Goal: Task Accomplishment & Management: Use online tool/utility

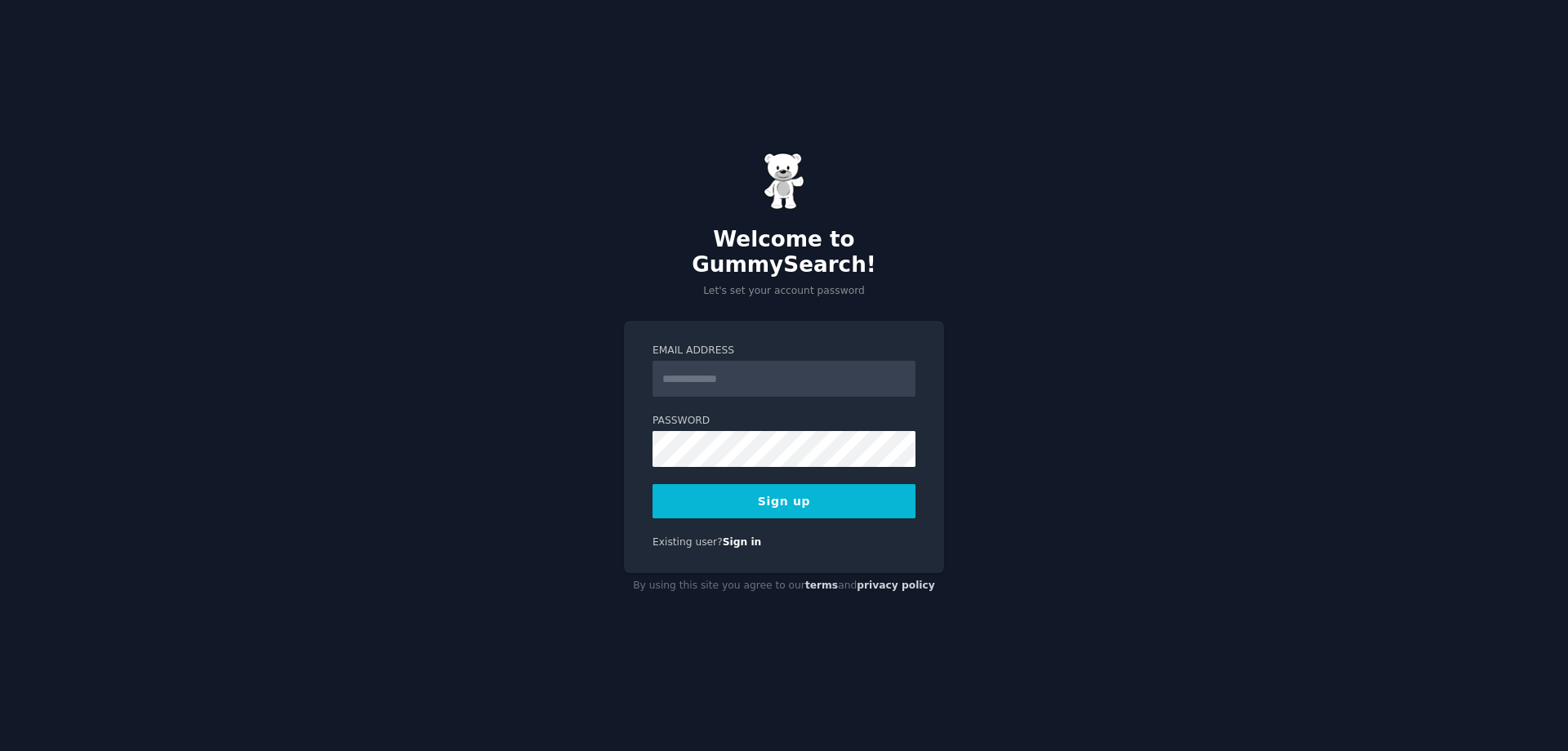
click at [786, 368] on input "Email Address" at bounding box center [783, 379] width 263 height 36
type input "**********"
click at [566, 370] on div "**********" at bounding box center [784, 376] width 1568 height 751
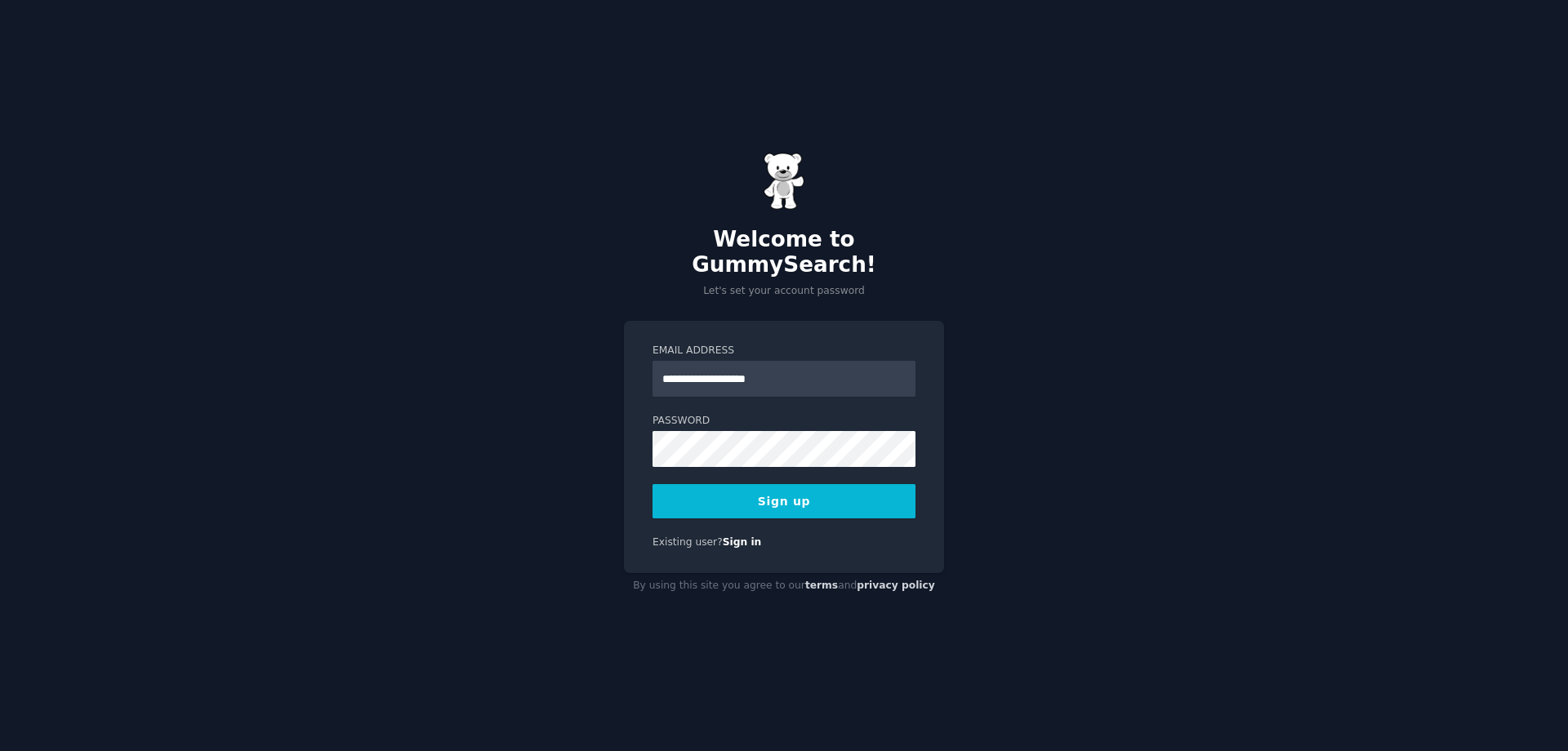
click at [834, 503] on button "Sign up" at bounding box center [783, 502] width 263 height 34
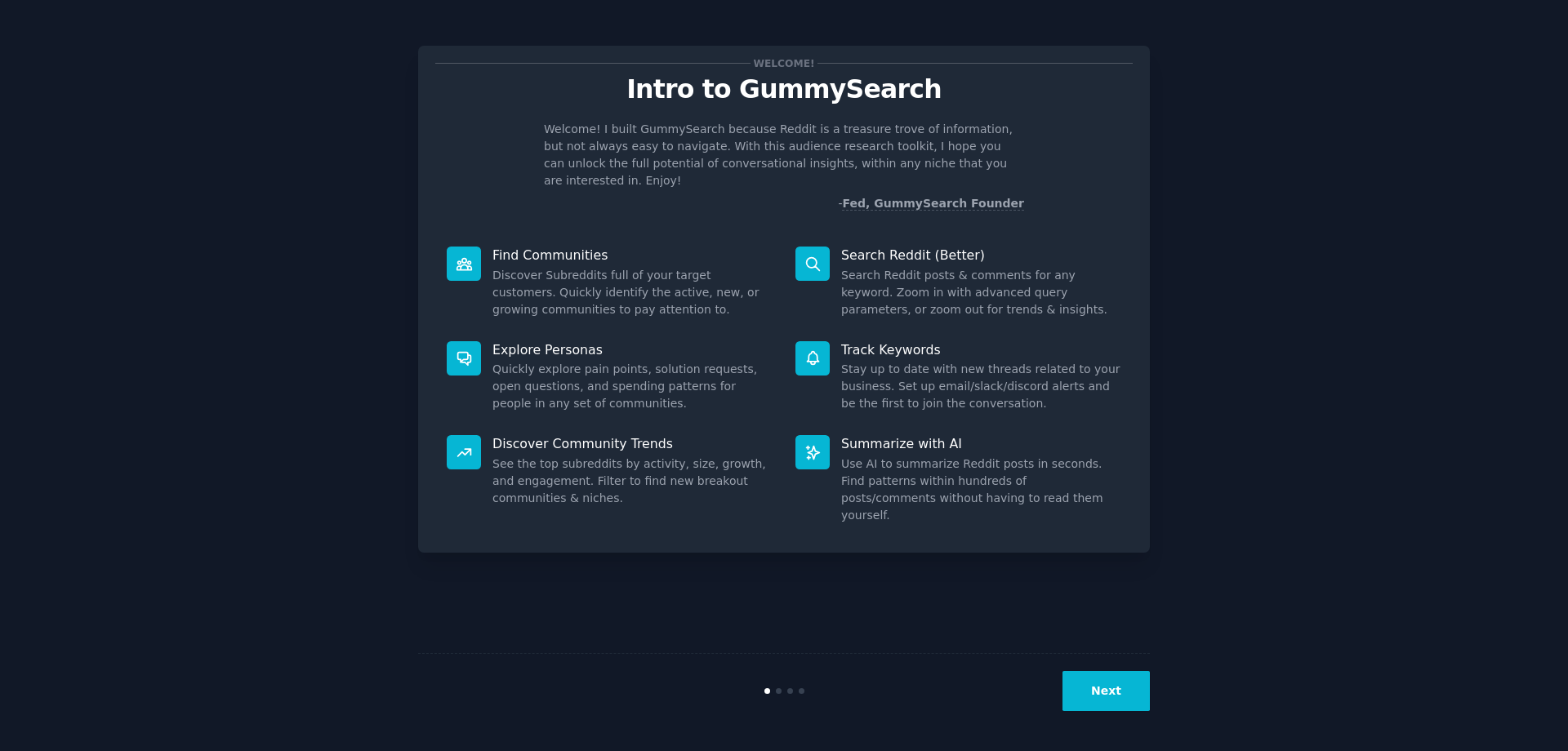
click at [1125, 698] on button "Next" at bounding box center [1106, 691] width 88 height 40
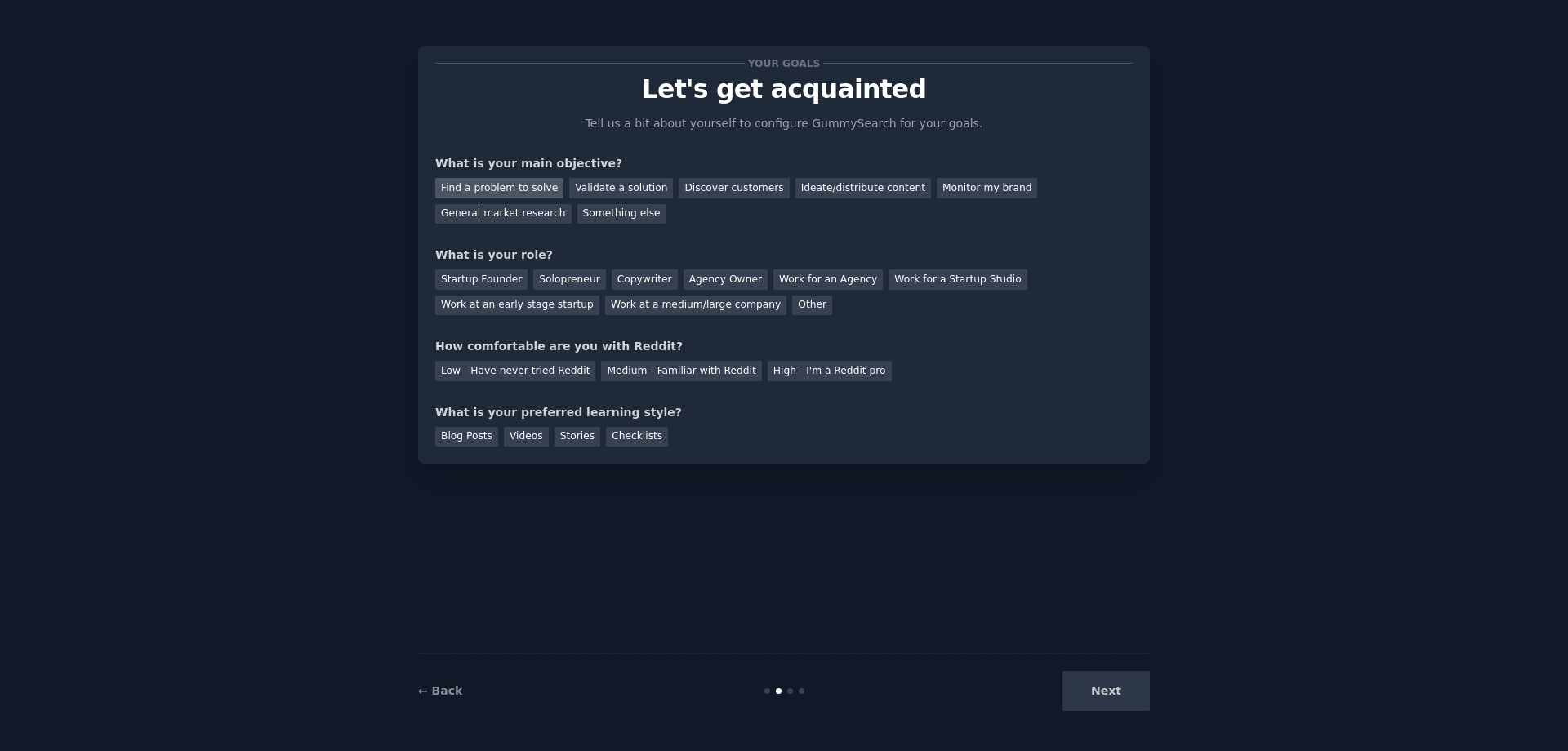
click at [514, 187] on div "Find a problem to solve" at bounding box center [500, 188] width 128 height 21
click at [468, 278] on div "Startup Founder" at bounding box center [482, 280] width 92 height 21
click at [622, 375] on div "Medium - Familiar with Reddit" at bounding box center [681, 372] width 160 height 21
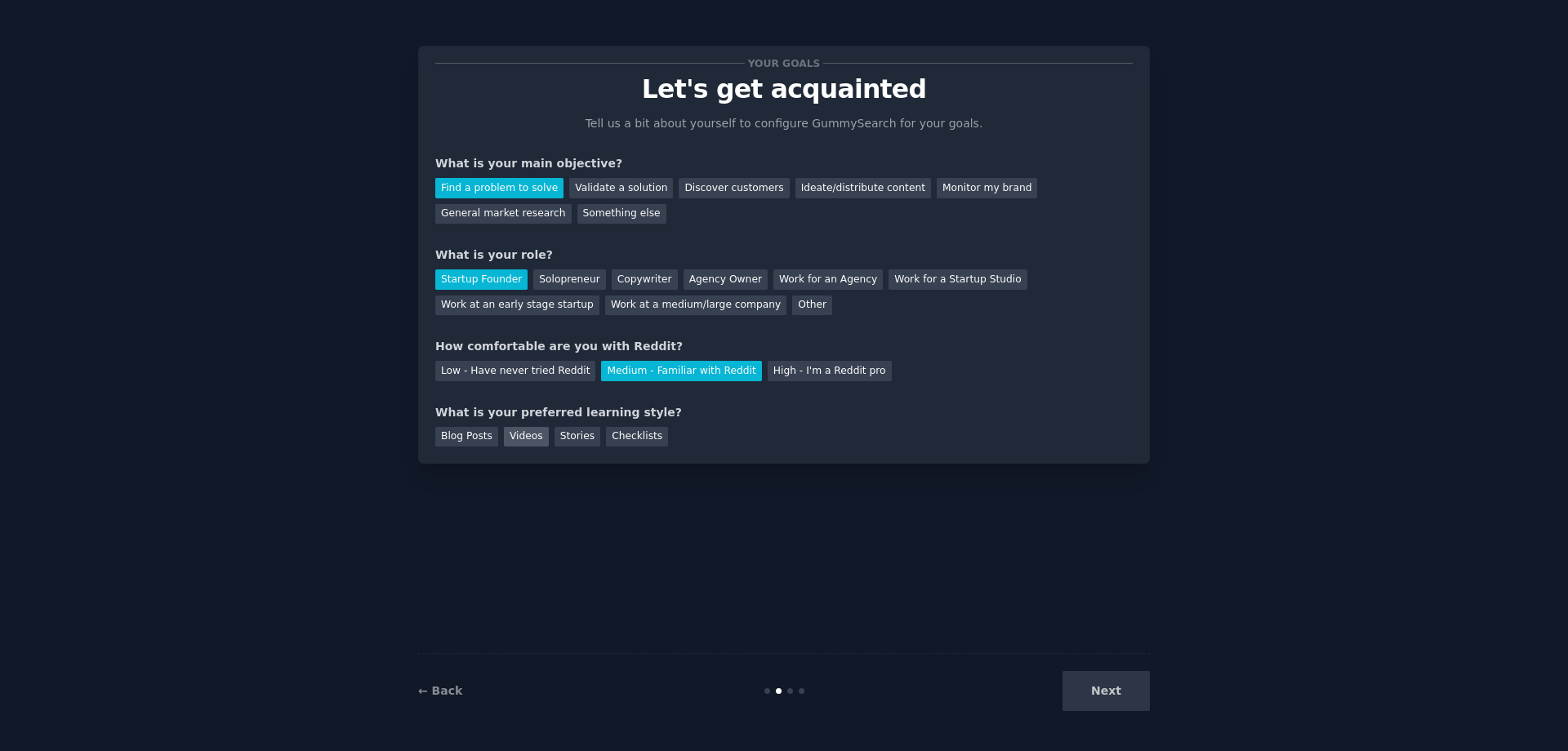
click at [520, 433] on div "Videos" at bounding box center [526, 438] width 45 height 21
click at [1114, 704] on button "Next" at bounding box center [1106, 691] width 88 height 40
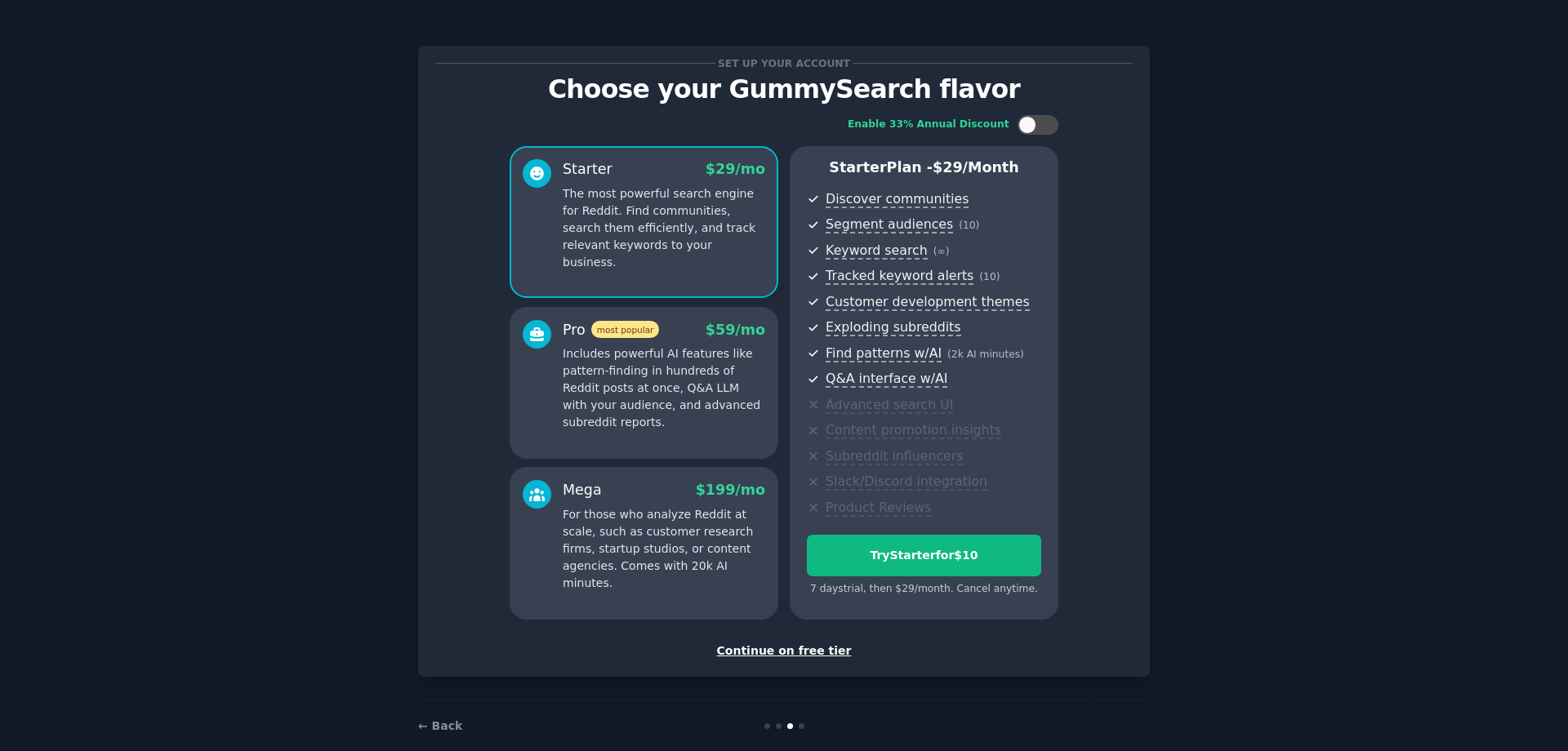
click at [773, 651] on div "Continue on free tier" at bounding box center [784, 651] width 697 height 17
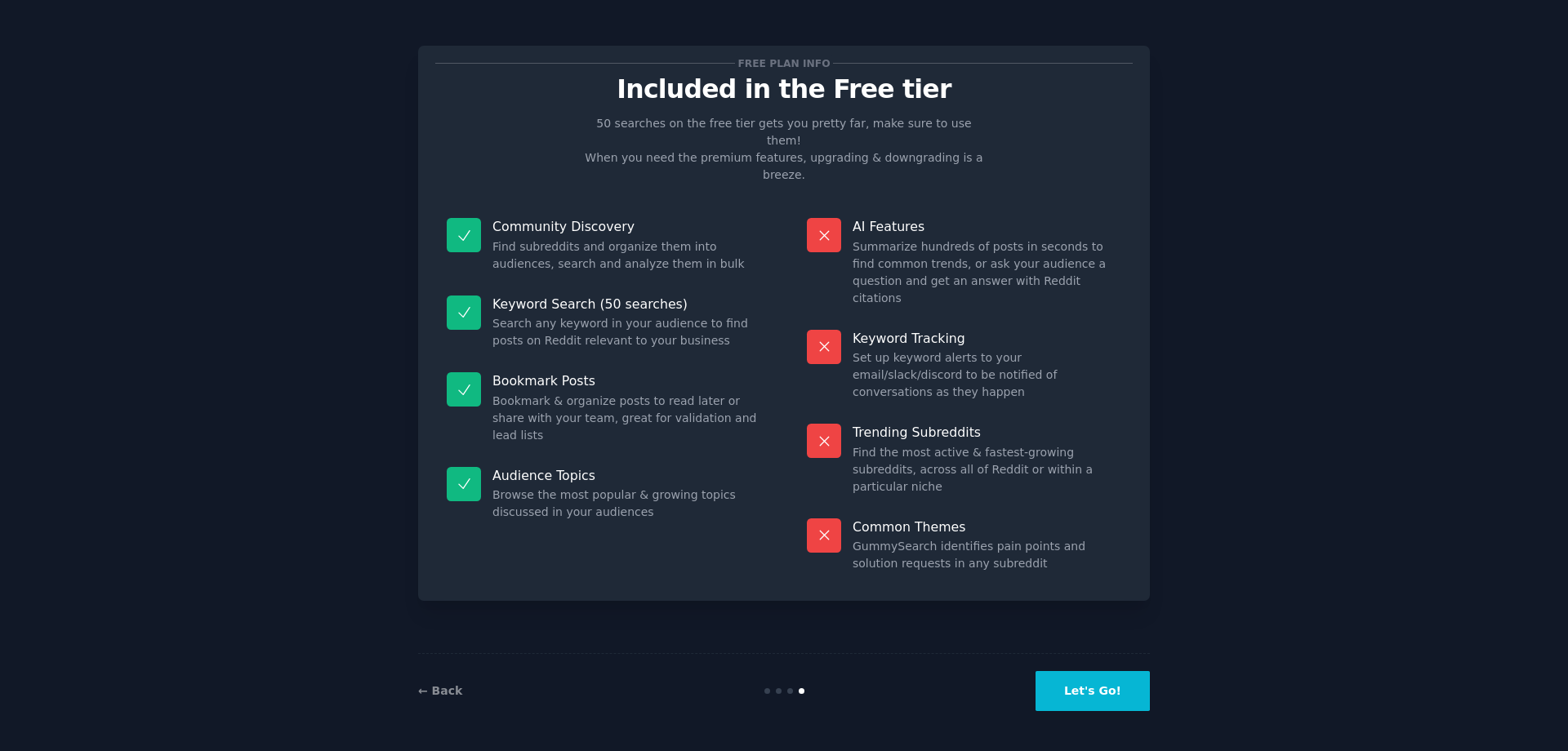
click at [1090, 687] on button "Let's Go!" at bounding box center [1092, 691] width 114 height 40
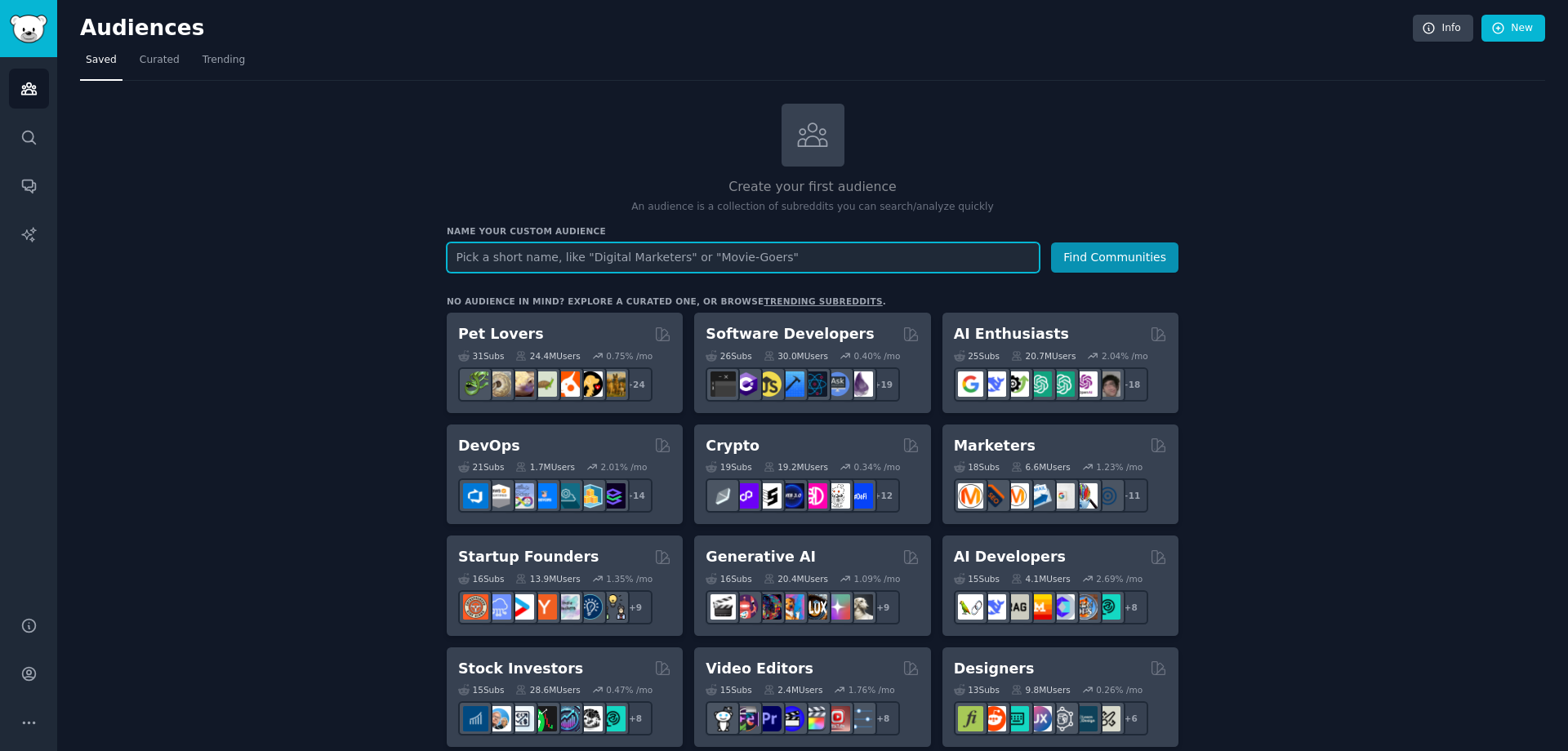
click at [816, 256] on input "text" at bounding box center [744, 258] width 593 height 30
click at [586, 264] on input "ai" at bounding box center [744, 258] width 593 height 30
type input "a"
paste input "airbnb"
type input "airbnb"
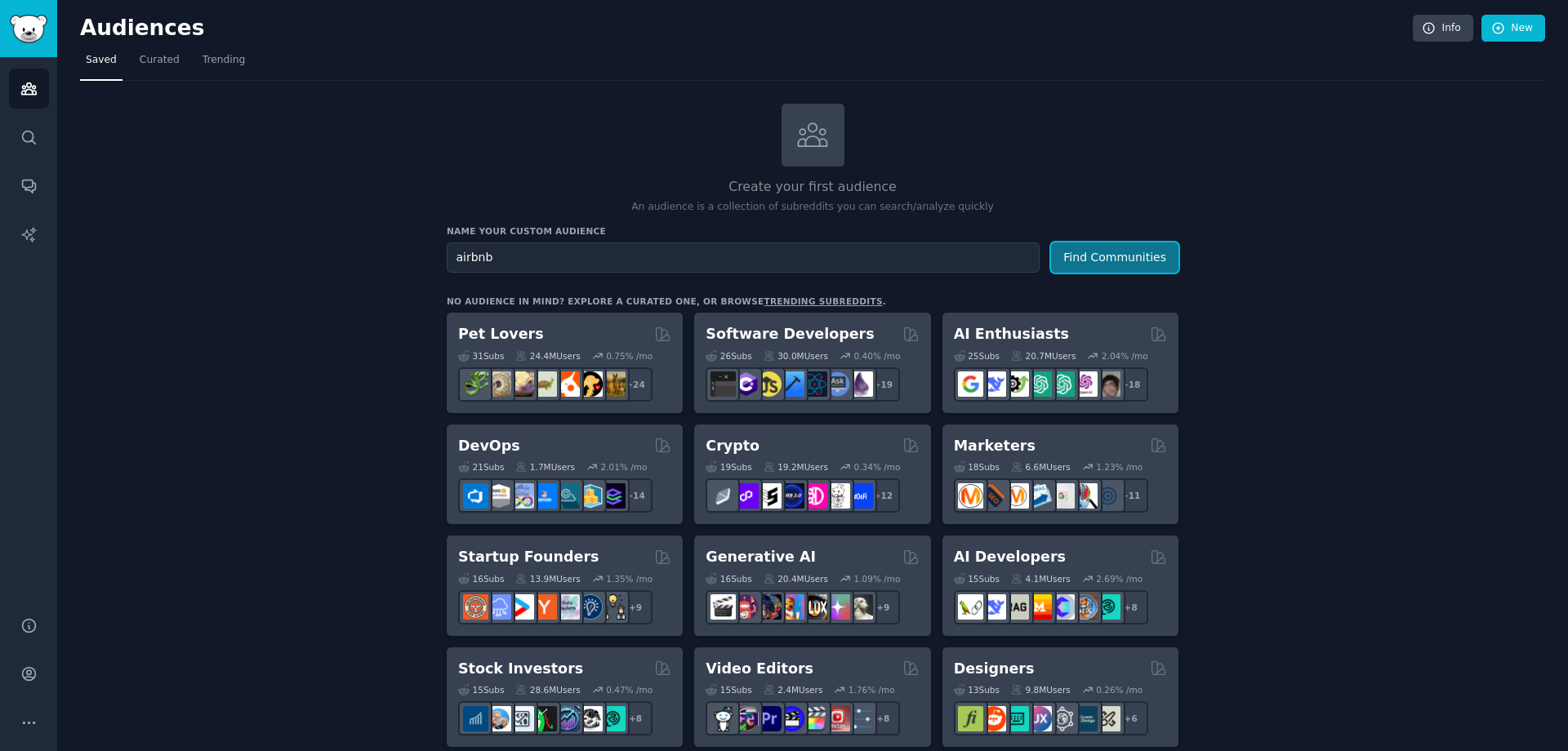
click at [1103, 260] on button "Find Communities" at bounding box center [1114, 258] width 127 height 30
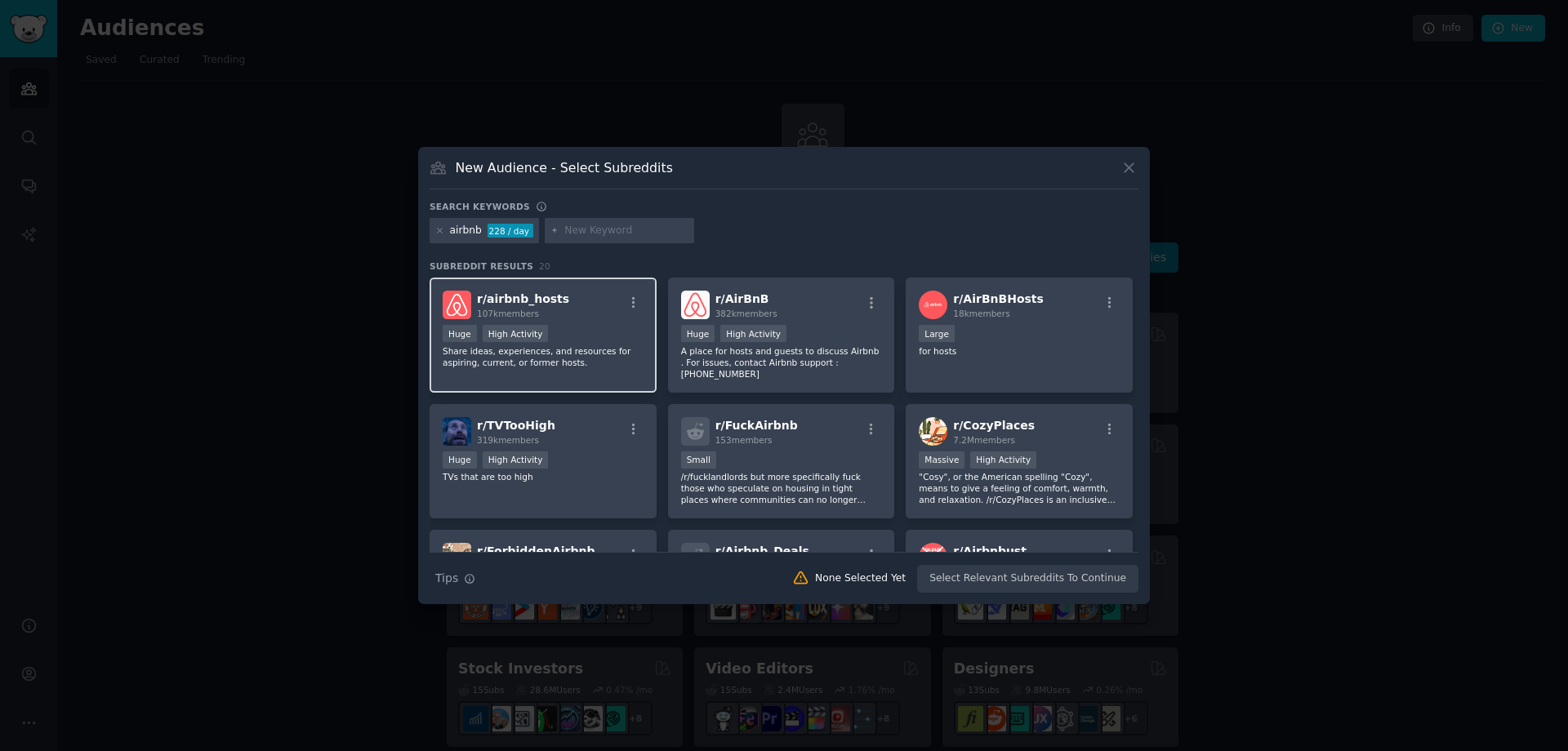
click at [591, 347] on p "Share ideas, experiences, and resources for aspiring, current, or former hosts." at bounding box center [542, 357] width 200 height 23
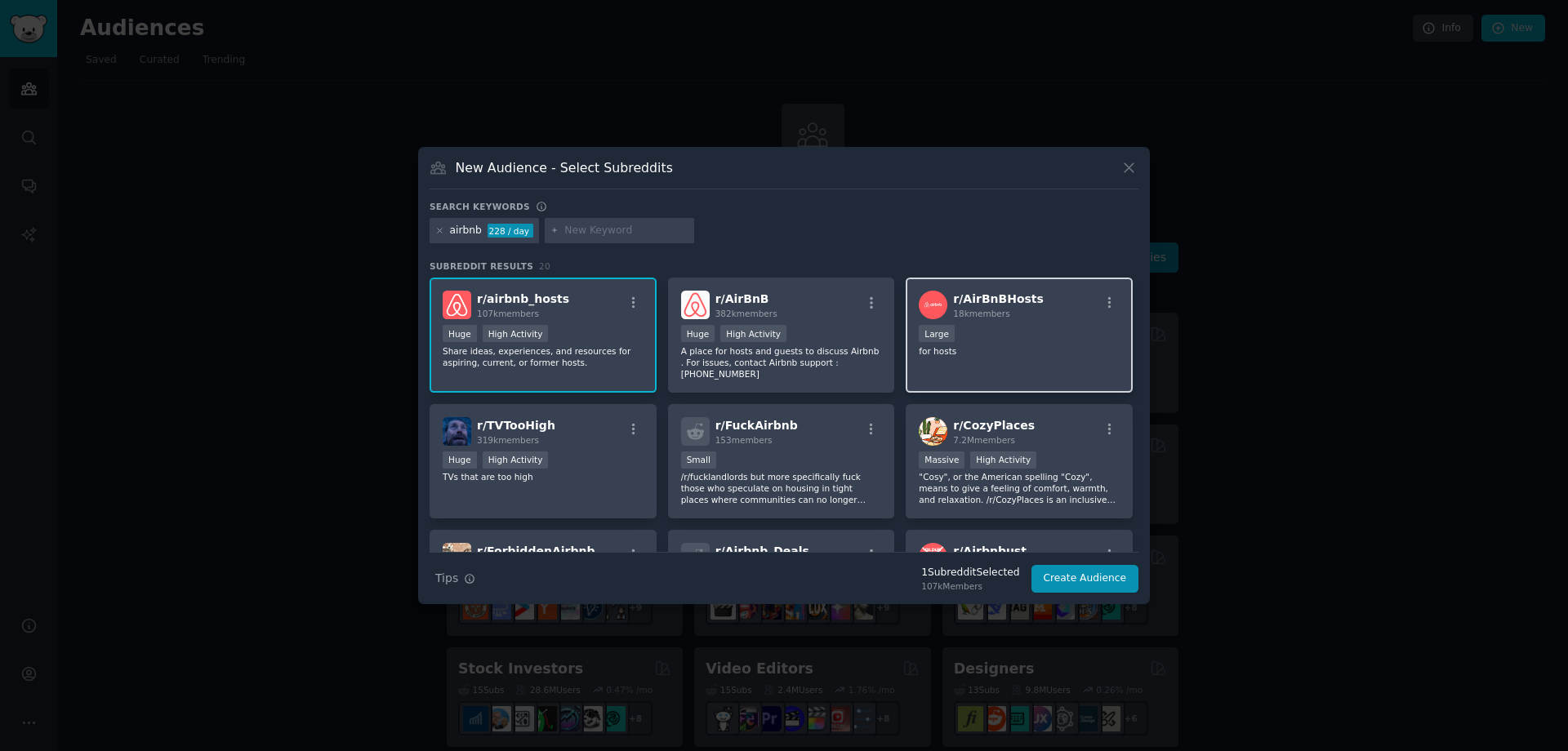
click at [979, 337] on div "10,000 - 100,000 members Large" at bounding box center [1018, 335] width 200 height 21
click at [1069, 587] on button "Create Audience" at bounding box center [1085, 580] width 108 height 28
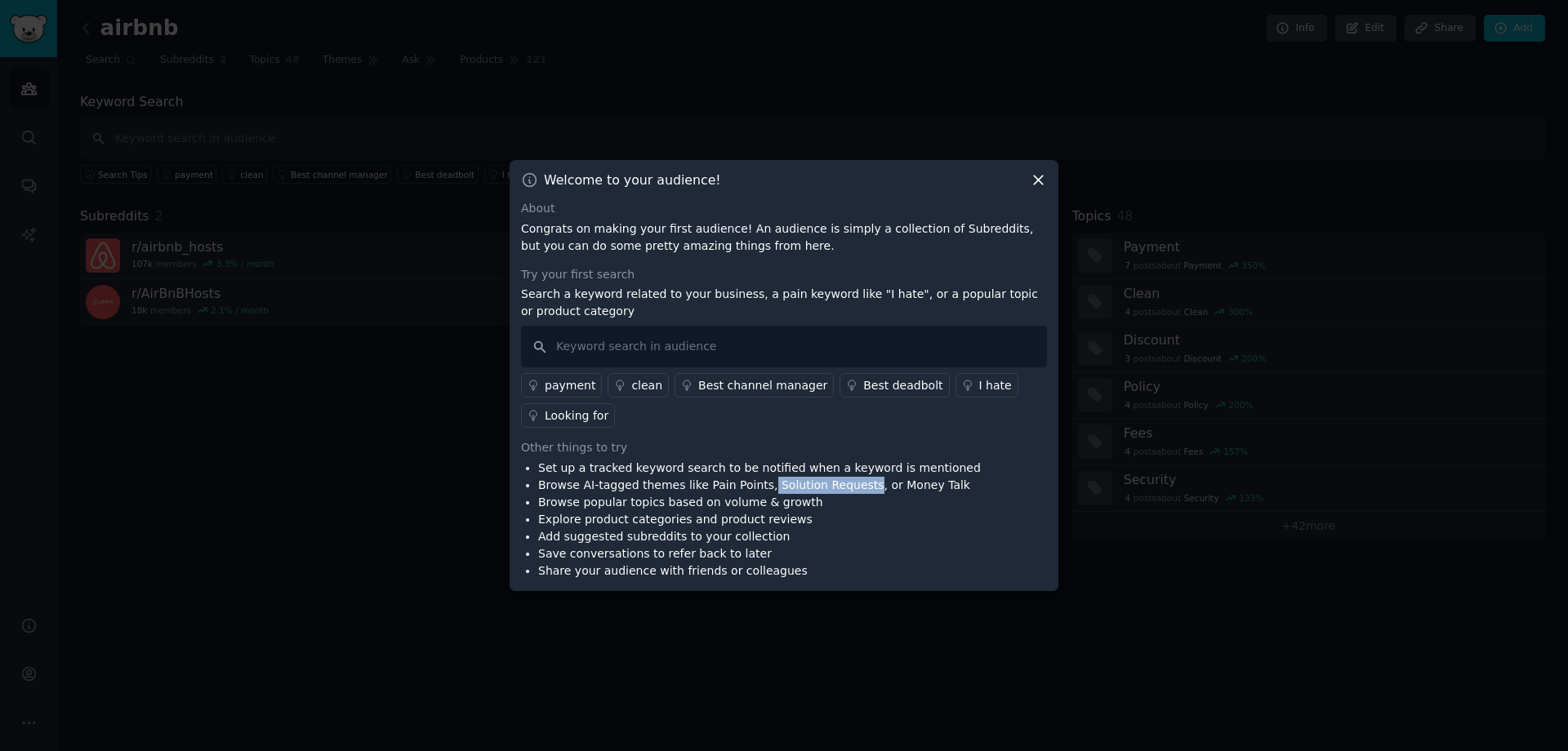
drag, startPoint x: 848, startPoint y: 481, endPoint x: 752, endPoint y: 485, distance: 96.1
click at [752, 485] on li "Browse AI-tagged themes like Pain Points, Solution Requests, or Money Talk" at bounding box center [760, 486] width 442 height 17
copy li "Solution Requests"
click at [611, 344] on input "text" at bounding box center [784, 346] width 526 height 41
click at [631, 339] on input "text" at bounding box center [784, 346] width 526 height 41
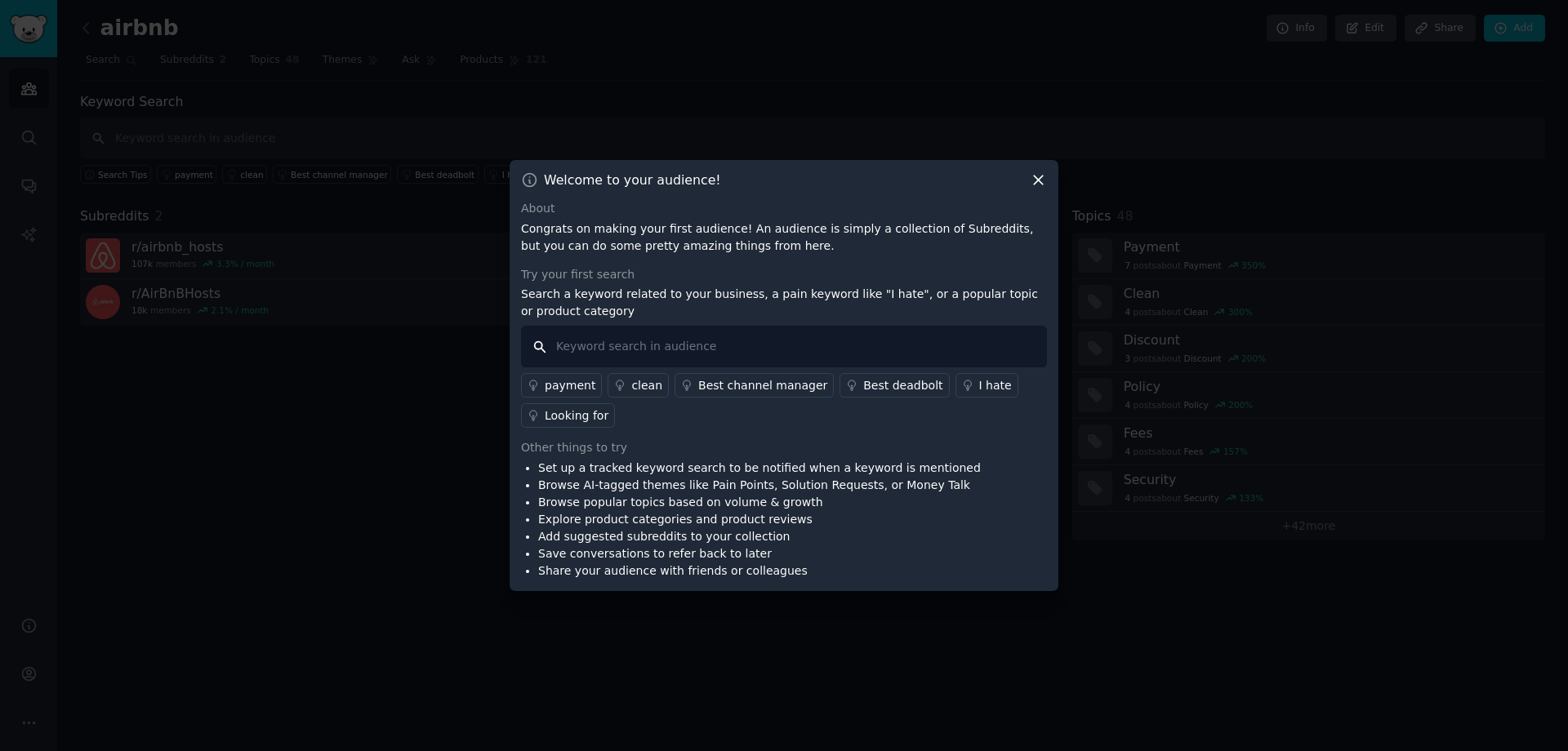
paste input "Solution Requests"
type input "Solution Requests"
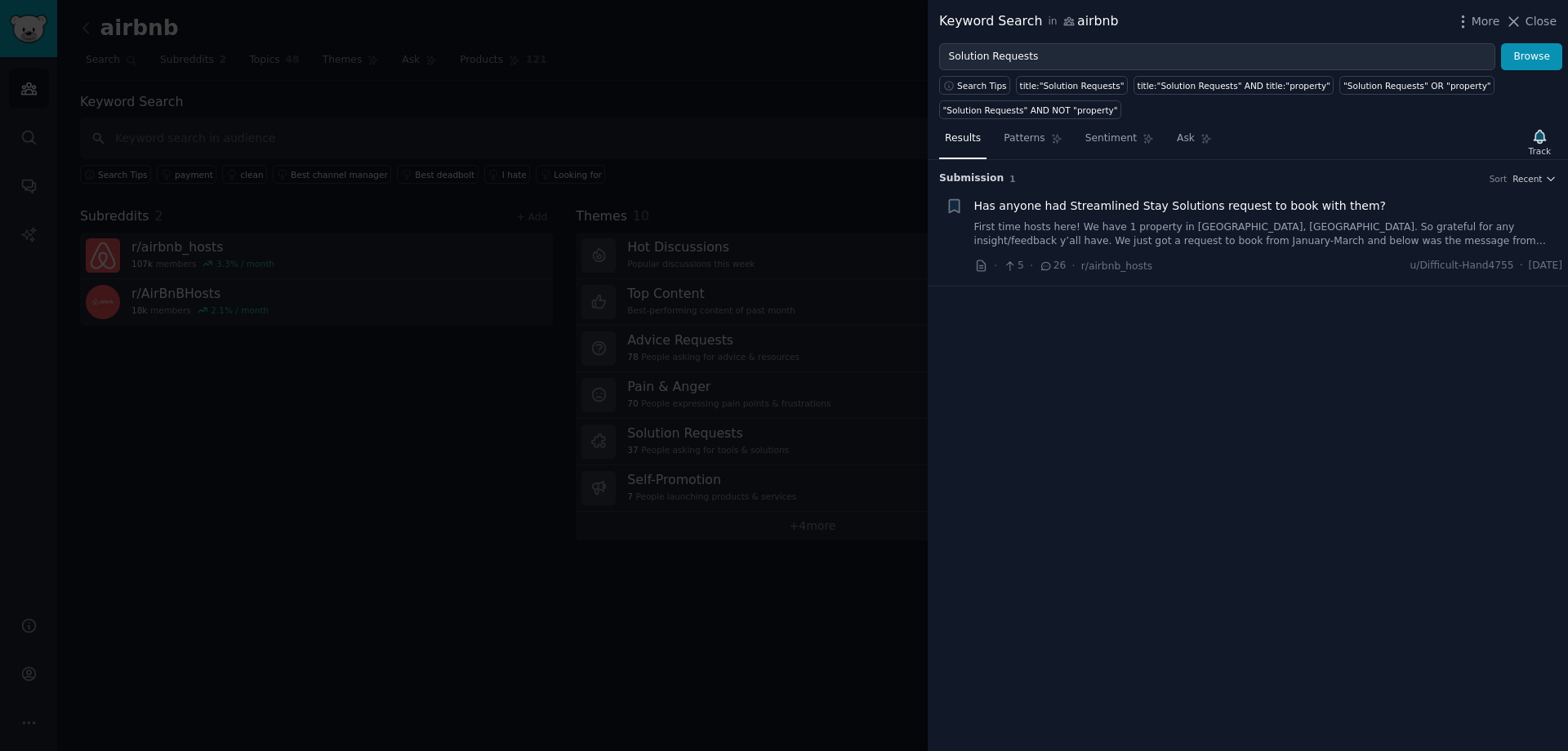
click at [1292, 228] on link "First time hosts here! We have 1 property in [GEOGRAPHIC_DATA], [GEOGRAPHIC_DAT…" at bounding box center [1269, 234] width 589 height 28
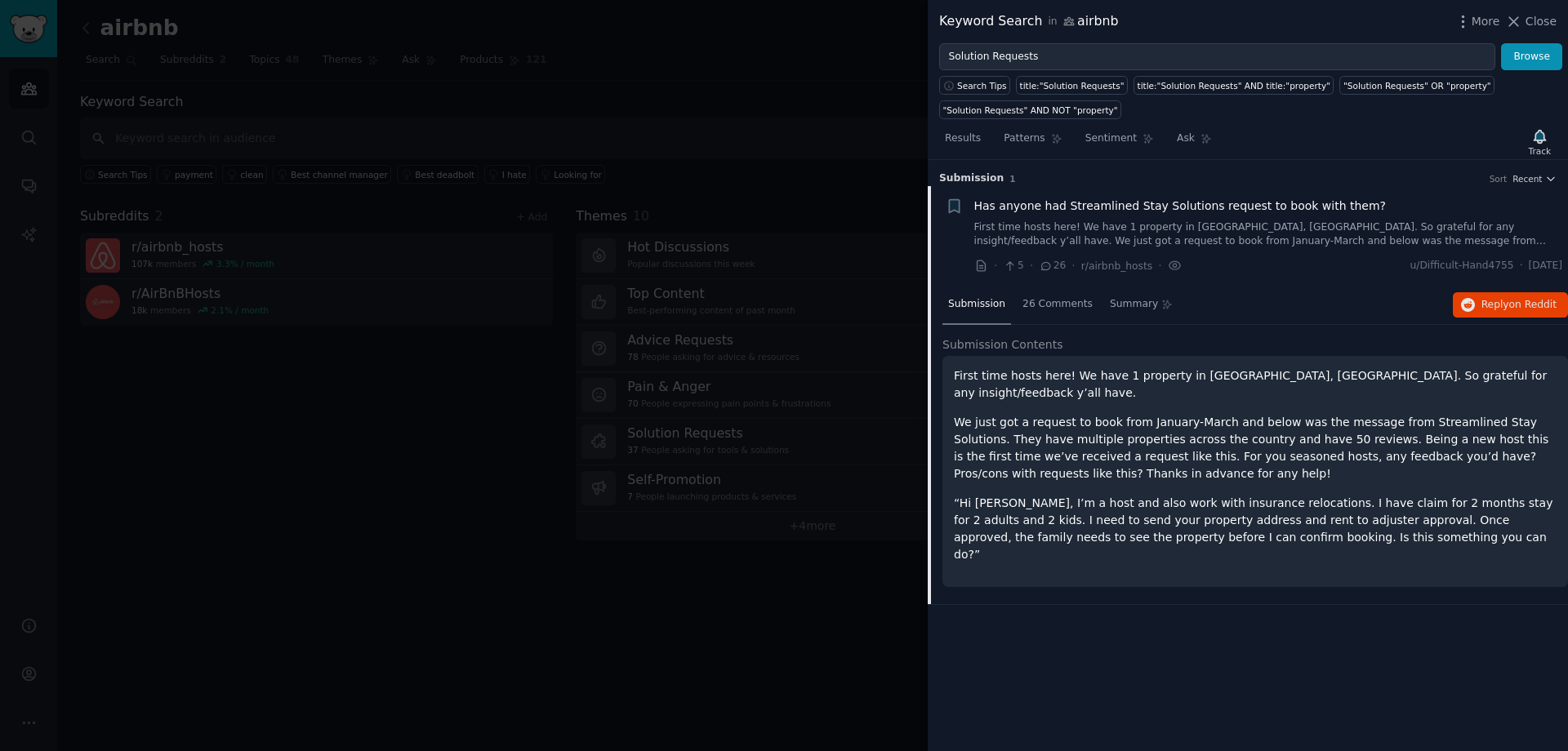
click at [882, 275] on div at bounding box center [784, 376] width 1568 height 751
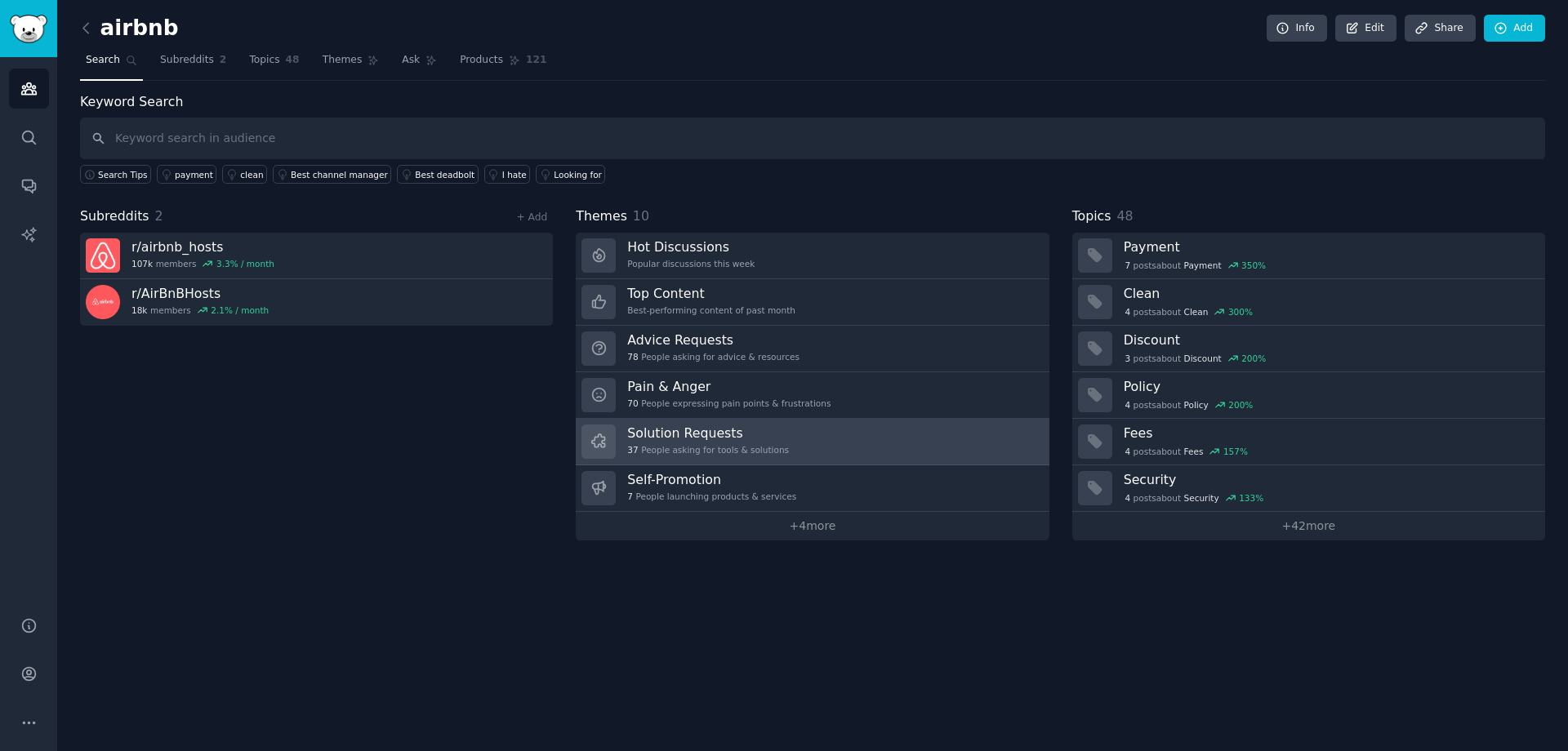
click at [868, 442] on link "Solution Requests 37 People asking for tools & solutions" at bounding box center [812, 441] width 472 height 46
